Goal: Transaction & Acquisition: Purchase product/service

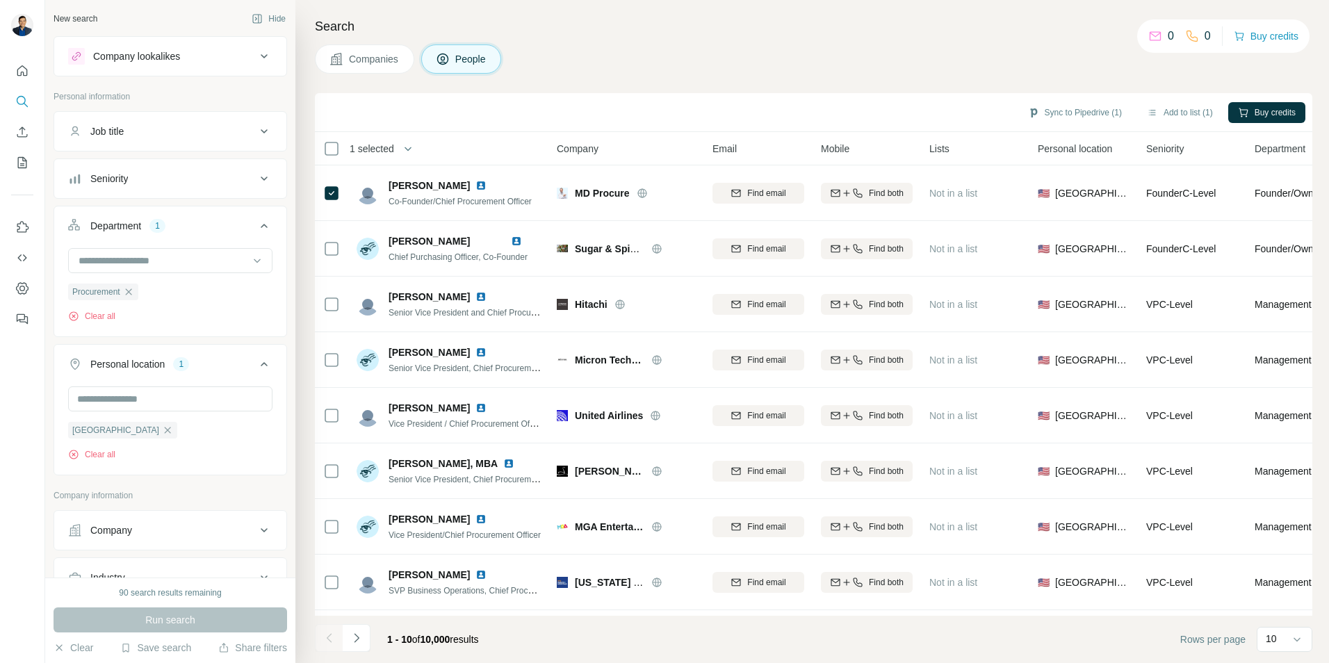
scroll to position [347, 0]
click at [1253, 35] on button "Buy credits" at bounding box center [1265, 35] width 65 height 19
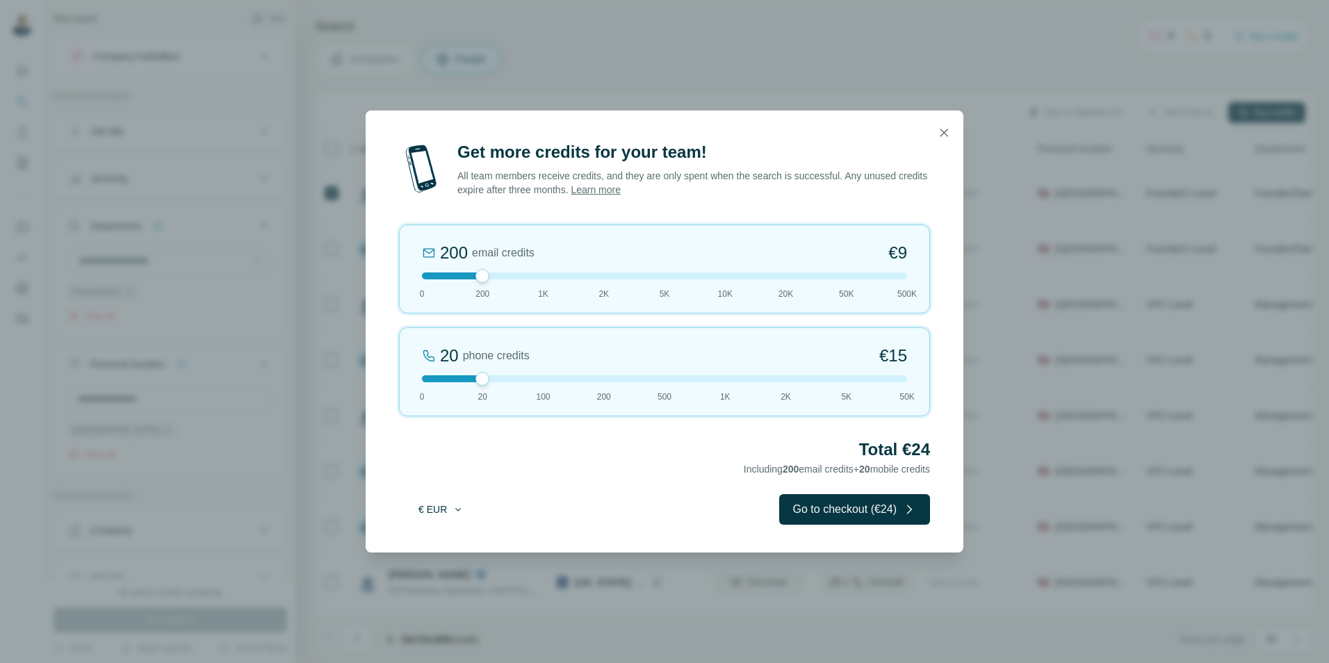
click at [442, 510] on button "€ EUR" at bounding box center [441, 509] width 65 height 25
click at [445, 538] on div "$ USD" at bounding box center [469, 541] width 117 height 14
drag, startPoint x: 481, startPoint y: 280, endPoint x: 540, endPoint y: 281, distance: 59.1
click at [540, 281] on div at bounding box center [543, 276] width 14 height 14
drag, startPoint x: 483, startPoint y: 381, endPoint x: 521, endPoint y: 385, distance: 38.4
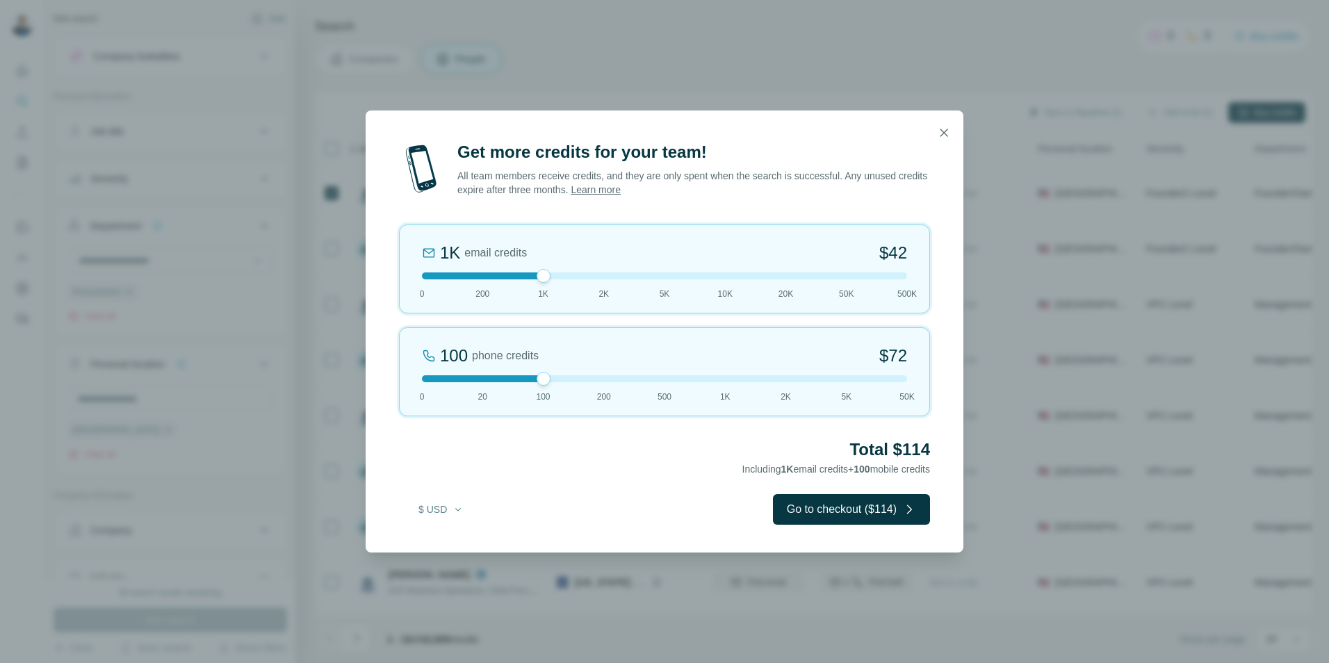
click at [521, 385] on div "100 phone credits $[PHONE_NUMBER] 1K 2K 5K 50K" at bounding box center [664, 371] width 531 height 89
drag, startPoint x: 544, startPoint y: 277, endPoint x: 438, endPoint y: 280, distance: 105.6
click at [438, 280] on div "0 email credits $0 0 200 1K 2K 5K 10K 20K 50K 500K" at bounding box center [664, 268] width 531 height 89
drag, startPoint x: 546, startPoint y: 375, endPoint x: 598, endPoint y: 379, distance: 52.3
click at [598, 379] on div at bounding box center [604, 379] width 14 height 14
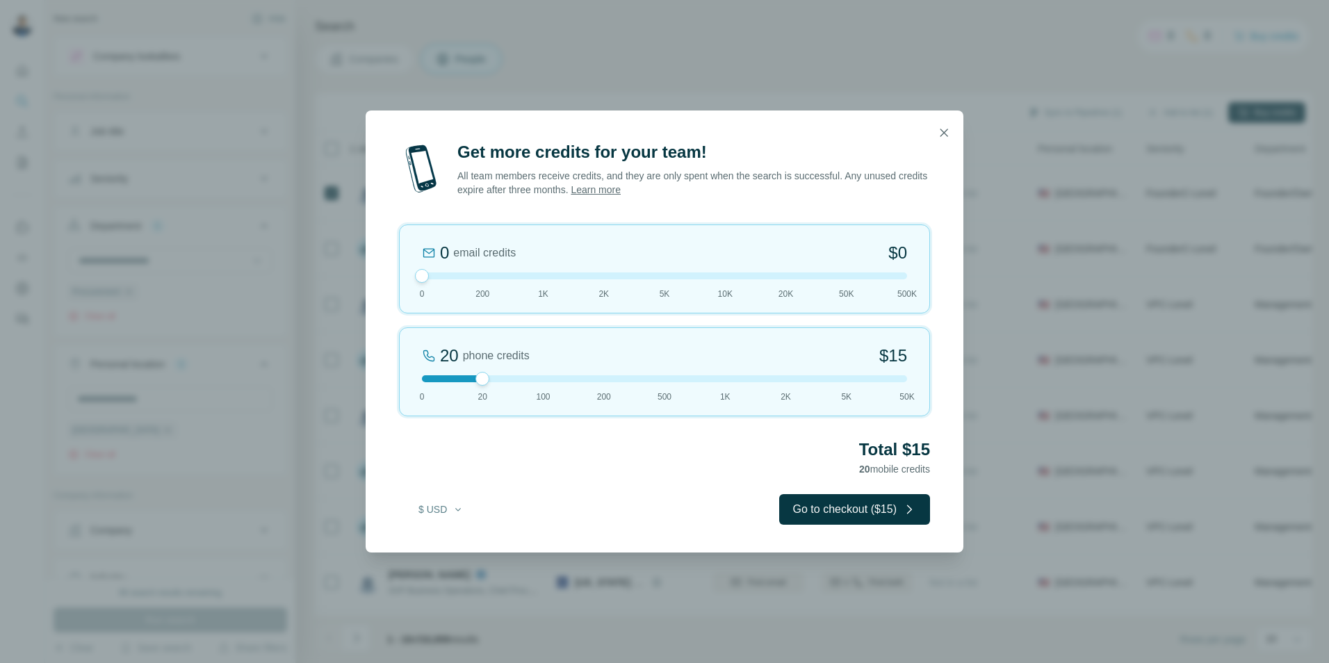
drag, startPoint x: 604, startPoint y: 384, endPoint x: 506, endPoint y: 390, distance: 98.2
click at [506, 390] on div "20 phone credits $[PHONE_NUMBER] 1K 2K 5K 50K" at bounding box center [664, 371] width 531 height 89
click at [939, 133] on icon "button" at bounding box center [944, 133] width 14 height 14
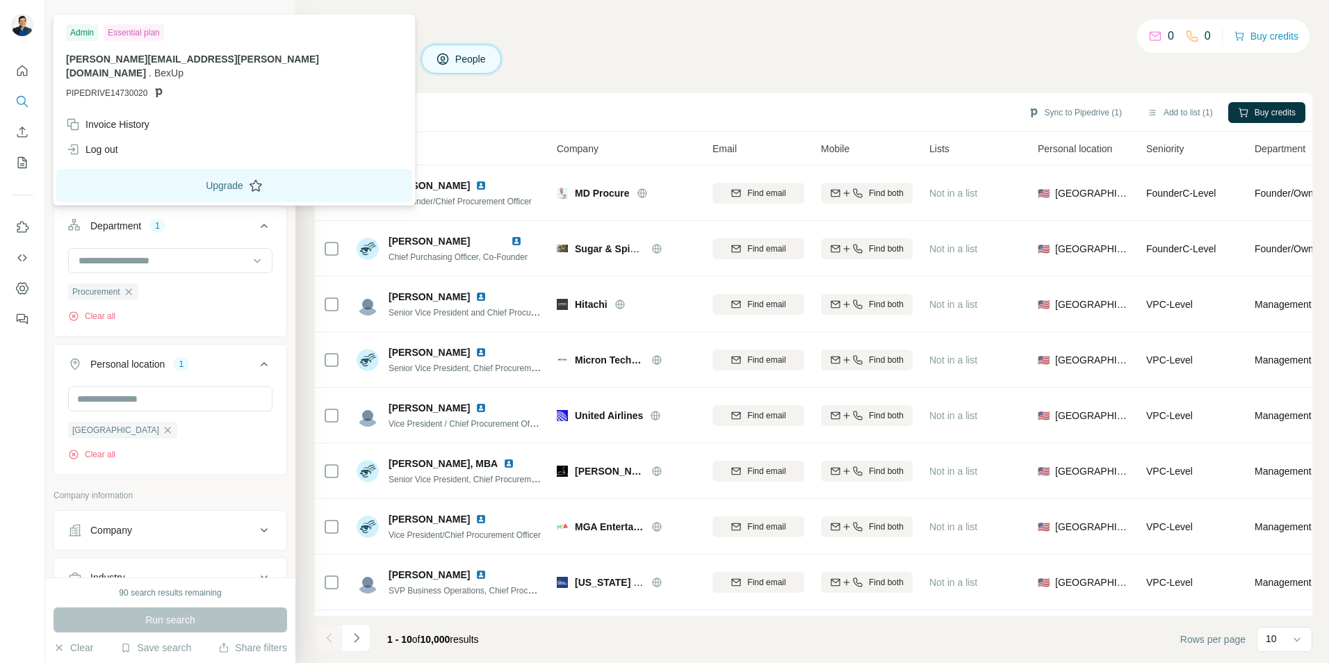
click at [145, 172] on button "Upgrade" at bounding box center [234, 185] width 356 height 33
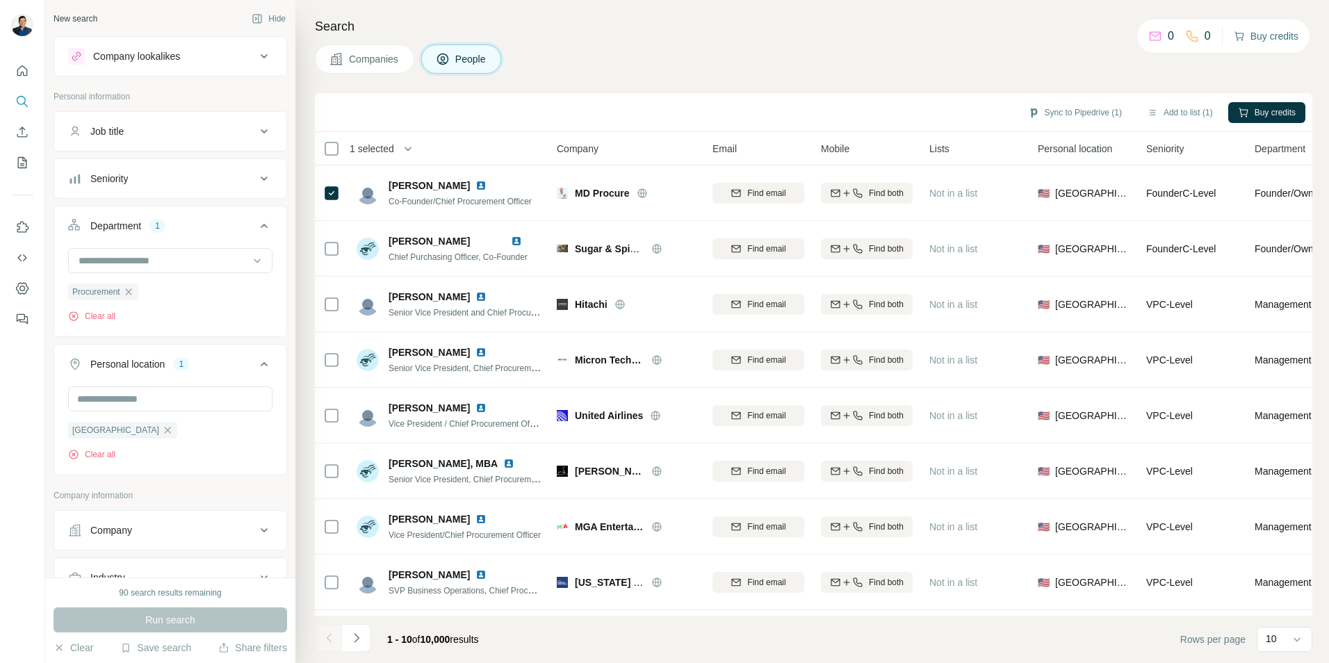
click at [1274, 37] on button "Buy credits" at bounding box center [1265, 35] width 65 height 19
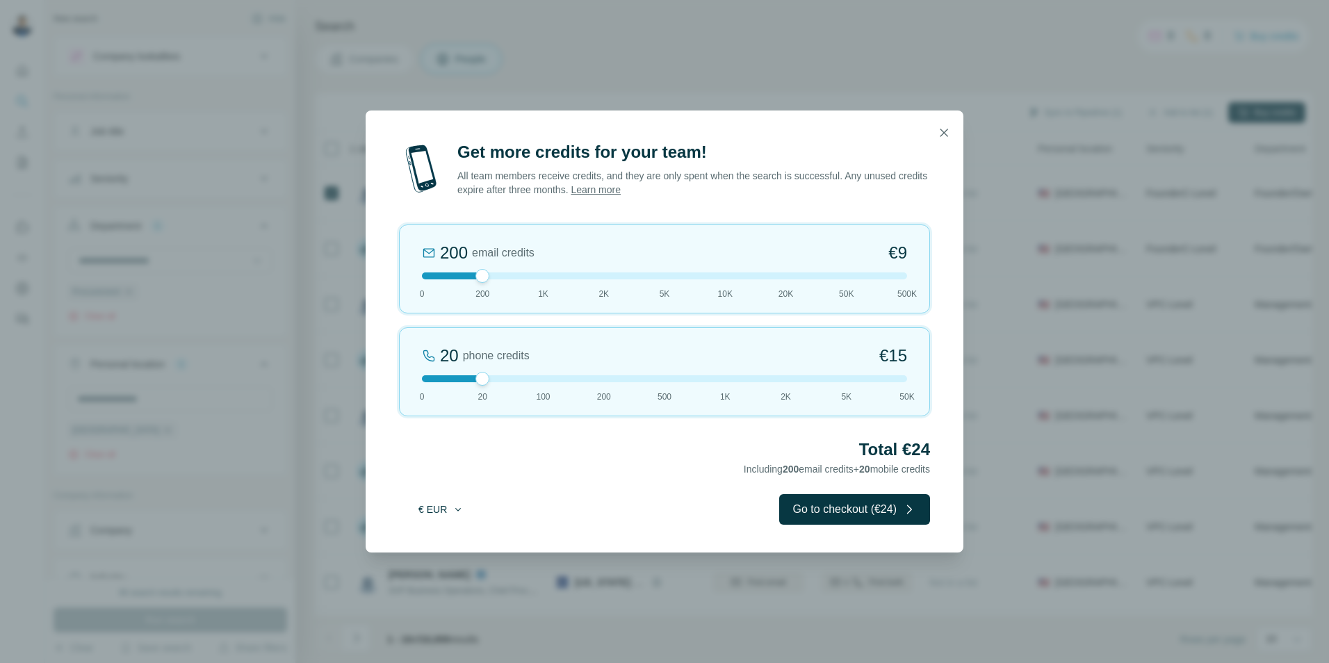
click at [444, 504] on button "€ EUR" at bounding box center [441, 509] width 65 height 25
click at [452, 537] on div "$ USD" at bounding box center [469, 541] width 117 height 14
click at [431, 511] on button "$ USD" at bounding box center [441, 509] width 65 height 25
click at [442, 541] on div "$ USD € EUR" at bounding box center [469, 553] width 140 height 57
click at [949, 133] on icon "button" at bounding box center [944, 133] width 14 height 14
